Goal: Task Accomplishment & Management: Use online tool/utility

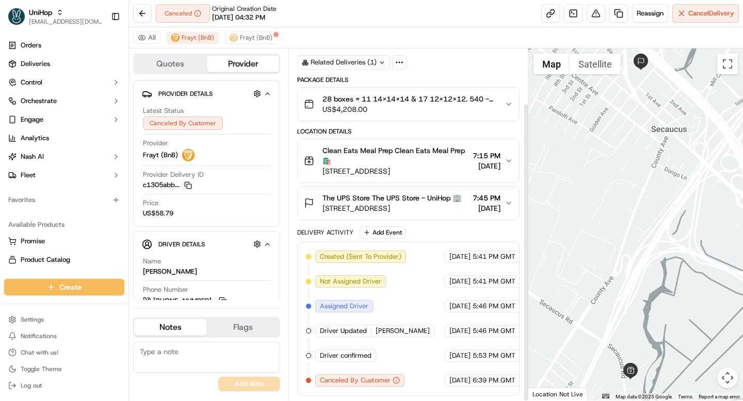
scroll to position [64, 0]
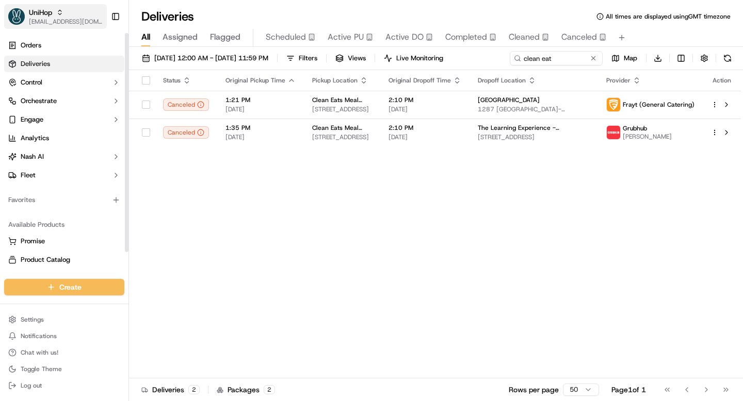
click at [46, 17] on span "UniHop" at bounding box center [40, 12] width 23 height 10
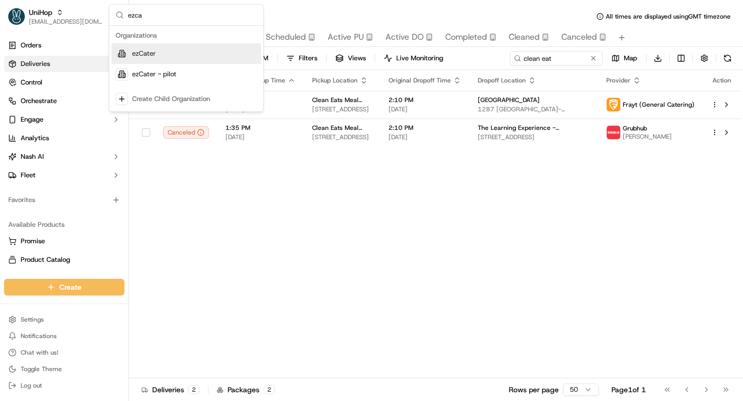
type input "ezca"
click at [188, 57] on div "ezCater" at bounding box center [186, 53] width 150 height 21
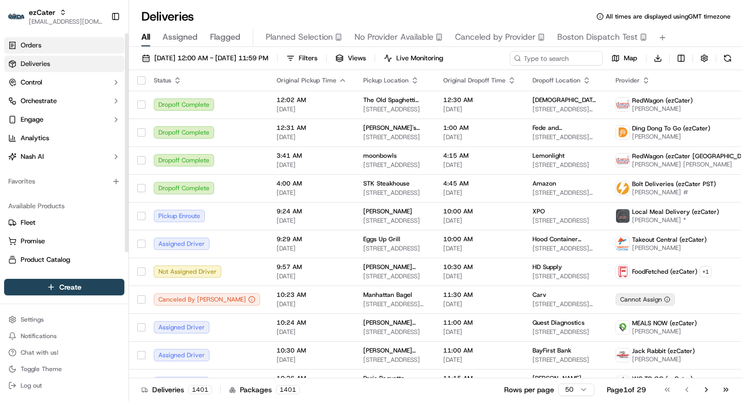
click at [35, 45] on span "Orders" at bounding box center [31, 45] width 21 height 9
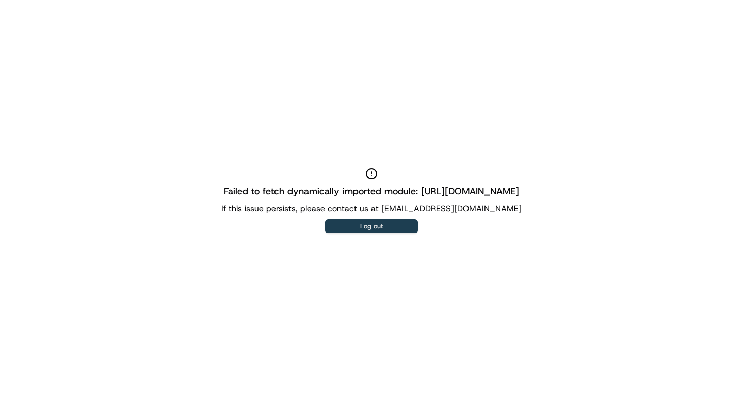
click at [355, 230] on button "Log out" at bounding box center [371, 226] width 93 height 14
